Goal: Information Seeking & Learning: Compare options

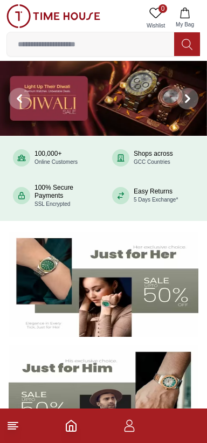
click at [108, 41] on input at bounding box center [90, 44] width 167 height 22
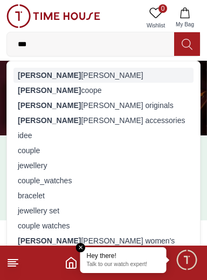
type input "***"
click at [85, 73] on div "[PERSON_NAME]" at bounding box center [103, 75] width 180 height 15
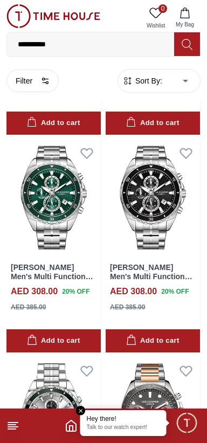
scroll to position [6086, 0]
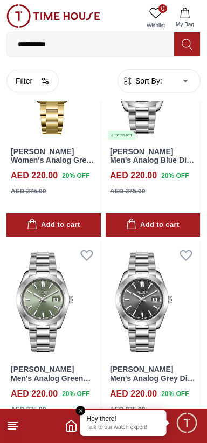
scroll to position [10300, 0]
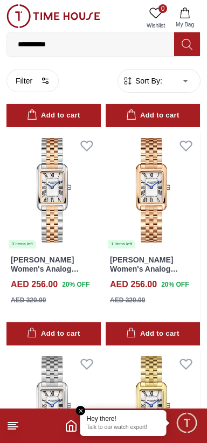
scroll to position [14595, 0]
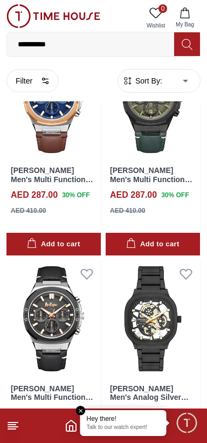
scroll to position [15987, 0]
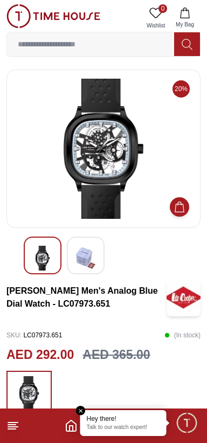
click at [40, 261] on img at bounding box center [42, 257] width 19 height 25
click at [101, 52] on input at bounding box center [90, 44] width 167 height 22
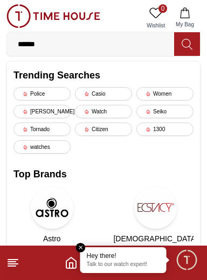
type input "*******"
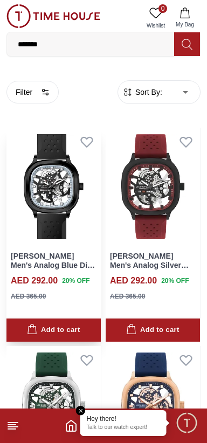
click at [57, 204] on img at bounding box center [53, 186] width 94 height 117
click at [168, 205] on img at bounding box center [153, 186] width 94 height 117
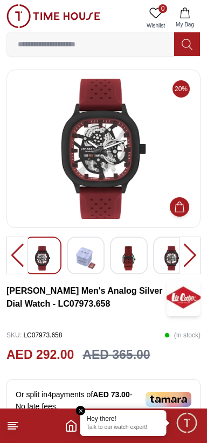
click at [111, 179] on img at bounding box center [103, 149] width 175 height 140
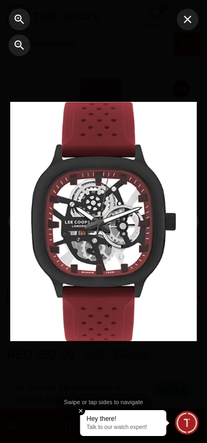
click at [141, 193] on div at bounding box center [172, 221] width 69 height 443
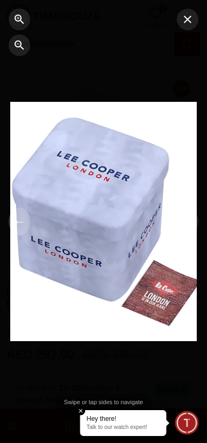
click at [26, 223] on button "←" at bounding box center [20, 221] width 22 height 28
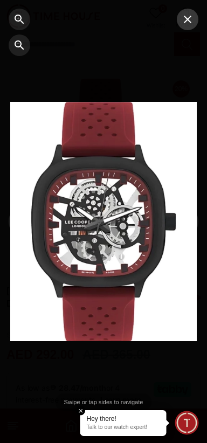
click at [193, 15] on icon "button" at bounding box center [187, 19] width 13 height 13
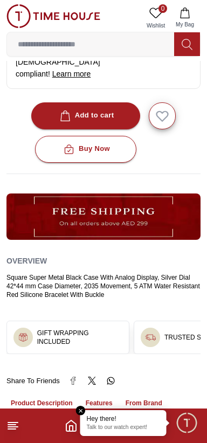
scroll to position [398, 0]
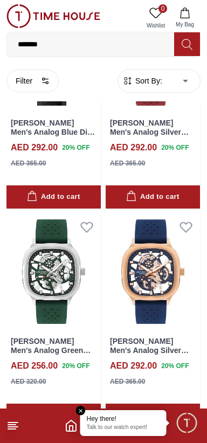
scroll to position [134, 0]
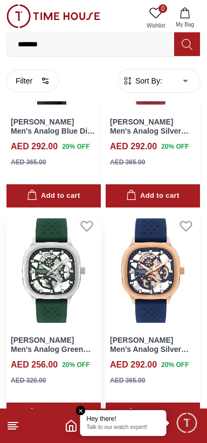
click at [48, 268] on img at bounding box center [53, 270] width 94 height 117
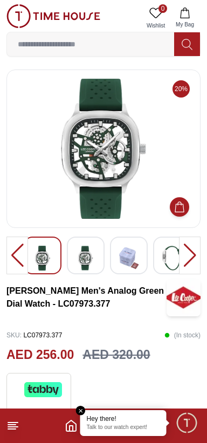
click at [93, 183] on img at bounding box center [103, 149] width 175 height 140
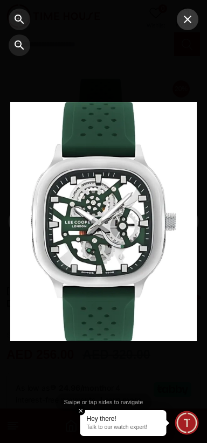
click at [189, 17] on icon "button" at bounding box center [188, 20] width 8 height 8
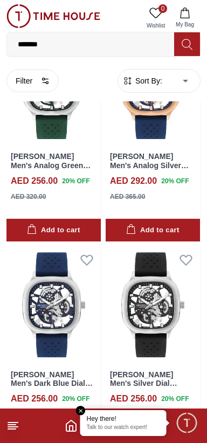
scroll to position [317, 0]
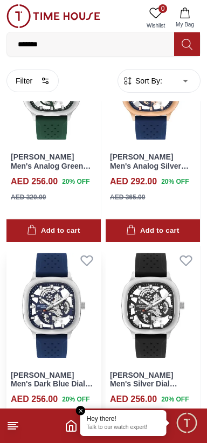
click at [62, 306] on img at bounding box center [53, 304] width 94 height 117
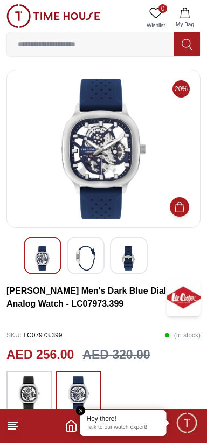
click at [102, 172] on img at bounding box center [103, 149] width 175 height 140
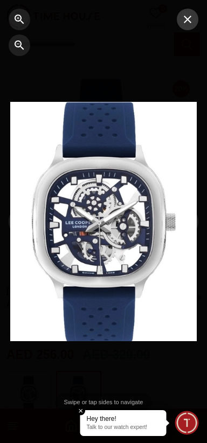
click at [185, 22] on icon "button" at bounding box center [187, 19] width 13 height 13
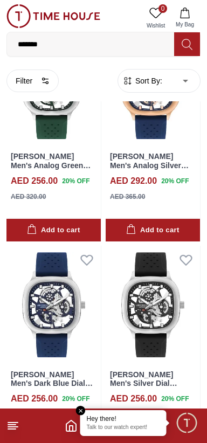
scroll to position [317, 0]
